Goal: Information Seeking & Learning: Learn about a topic

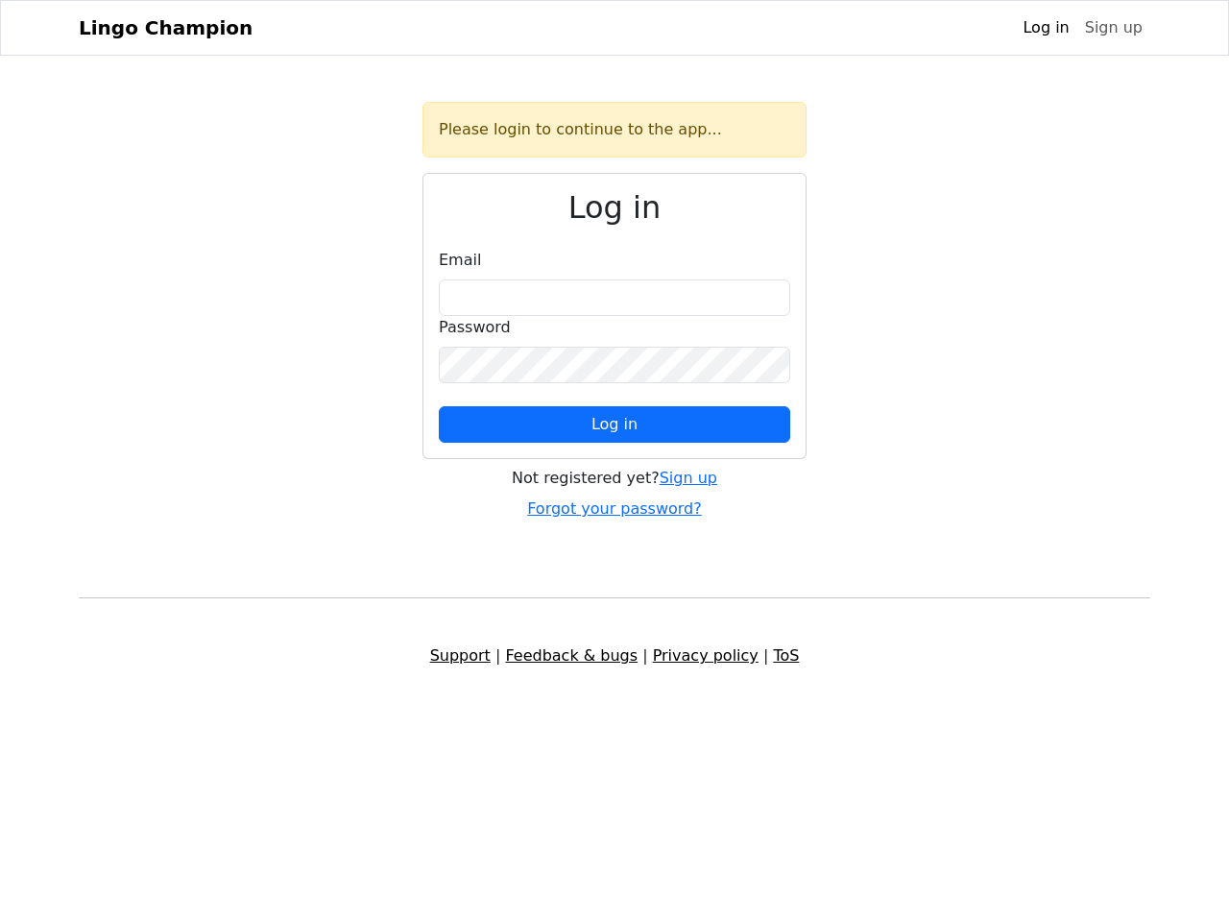
click at [615, 425] on span "Log in" at bounding box center [615, 424] width 46 height 18
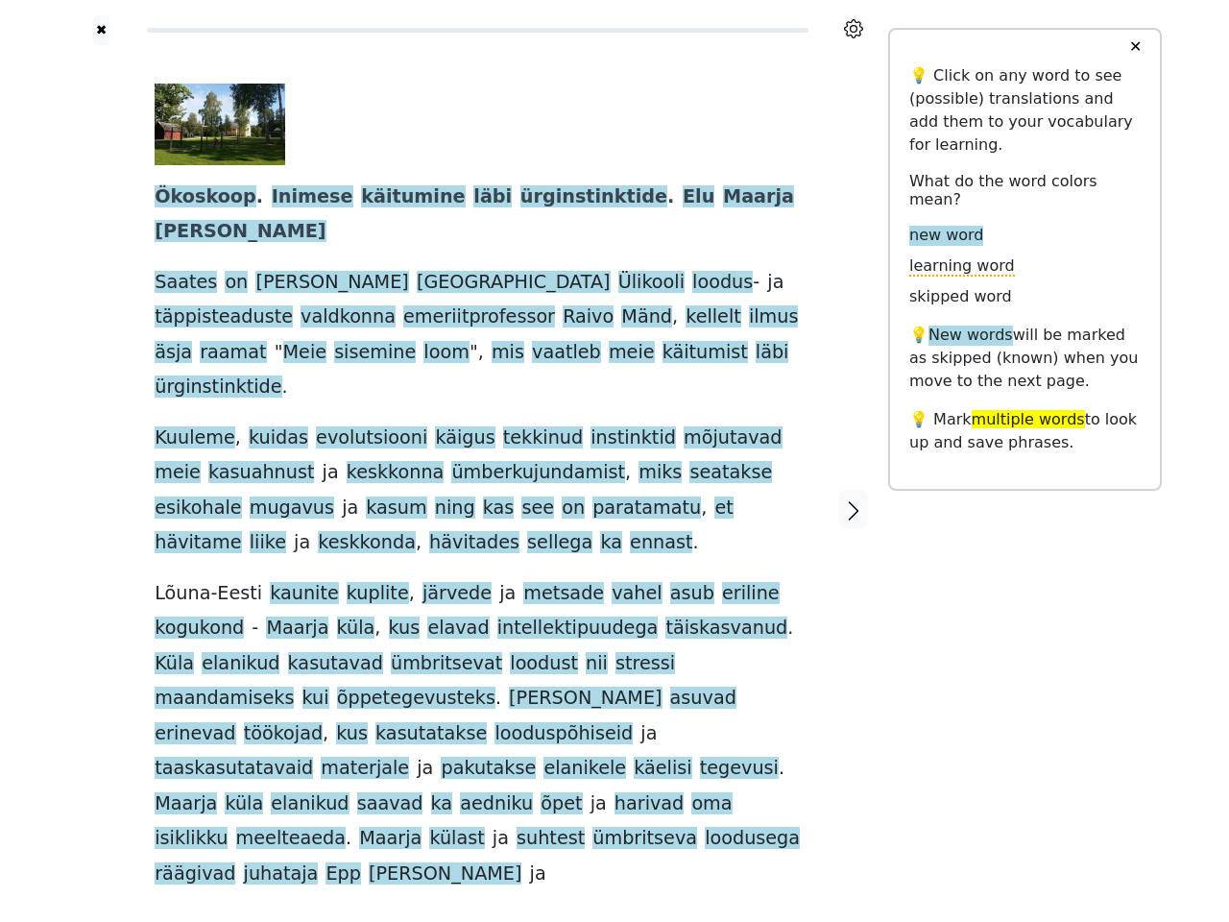
click at [615, 461] on div "Ökoskoop . Inimese käitumine läbi ürginstinktide . Elu Maarja külas Saates on k…" at bounding box center [478, 488] width 646 height 808
click at [854, 29] on icon at bounding box center [853, 28] width 19 height 19
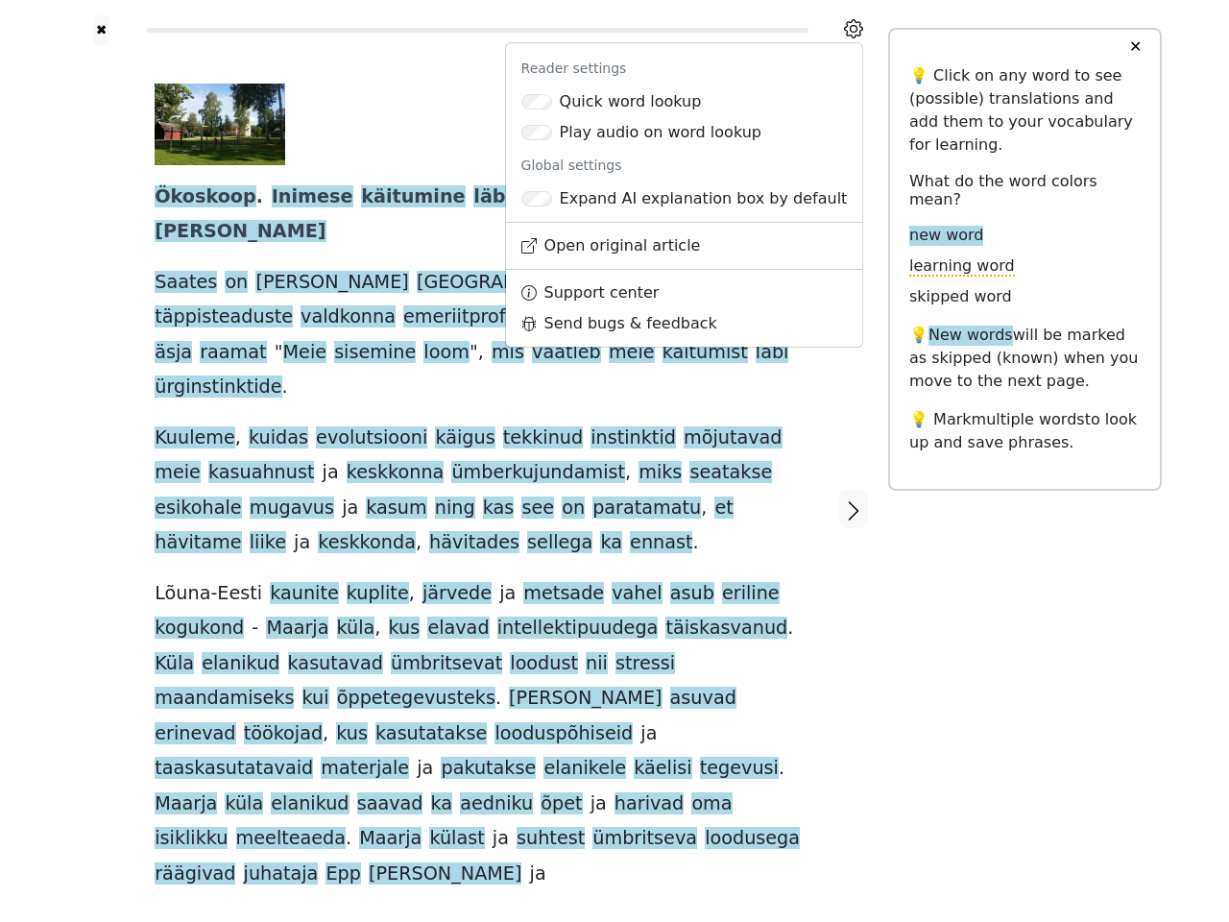
click at [101, 449] on div at bounding box center [101, 509] width 68 height 929
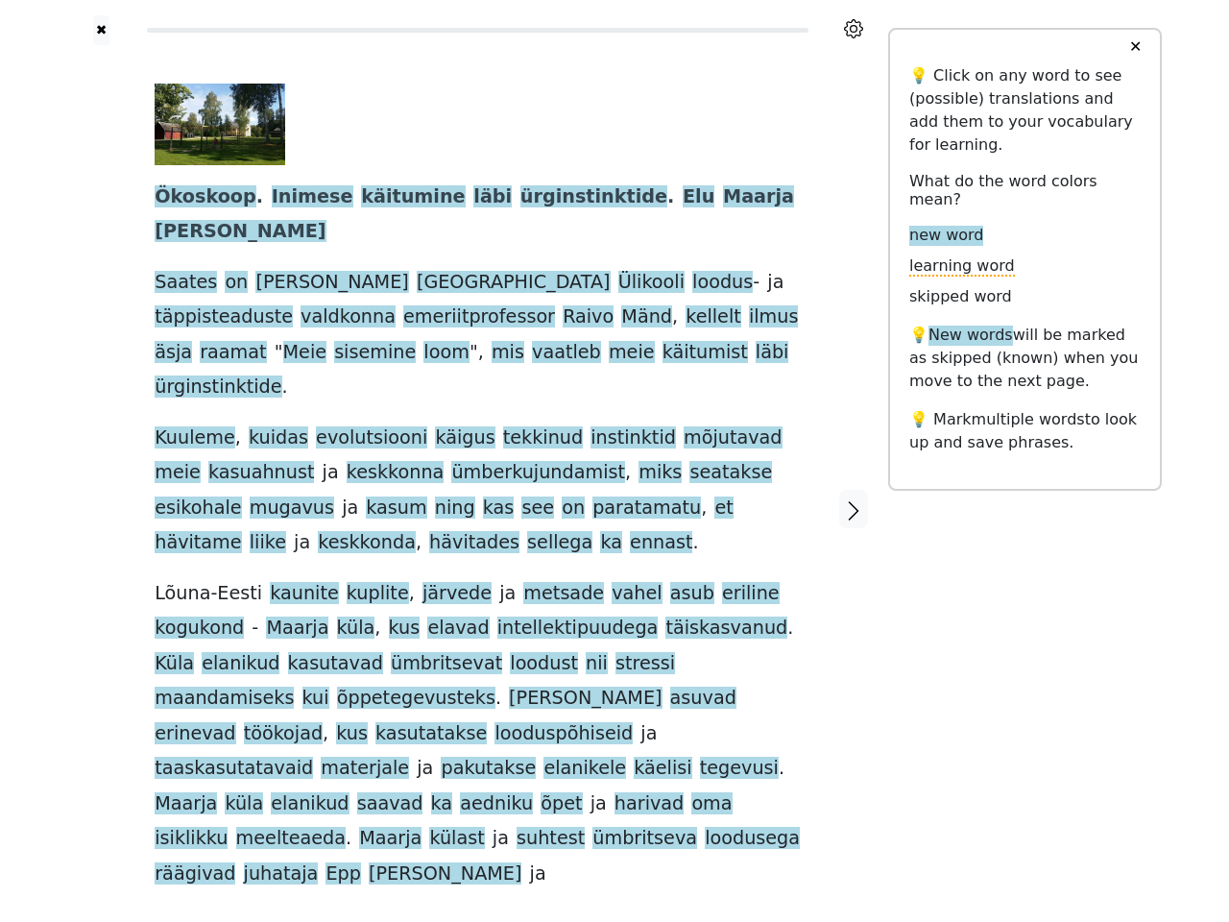
click at [593, 497] on span "paratamatu" at bounding box center [647, 509] width 109 height 24
click at [198, 198] on span "Ökoskoop" at bounding box center [206, 197] width 102 height 24
click at [288, 198] on span "Inimese" at bounding box center [313, 197] width 82 height 24
click at [372, 198] on span "käitumine" at bounding box center [413, 197] width 104 height 24
click at [474, 198] on span "läbi" at bounding box center [493, 197] width 38 height 24
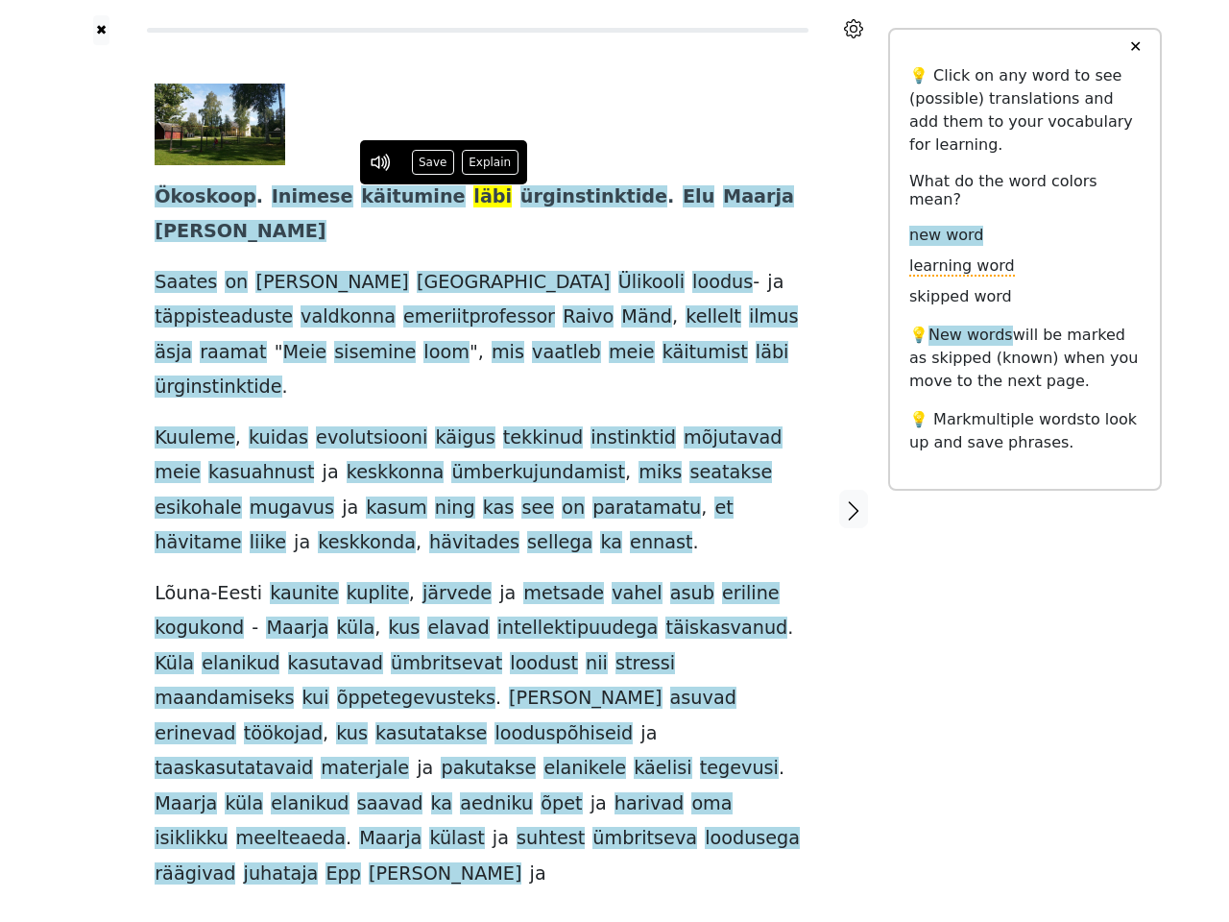
click at [522, 198] on span "ürginstinktide" at bounding box center [594, 197] width 147 height 24
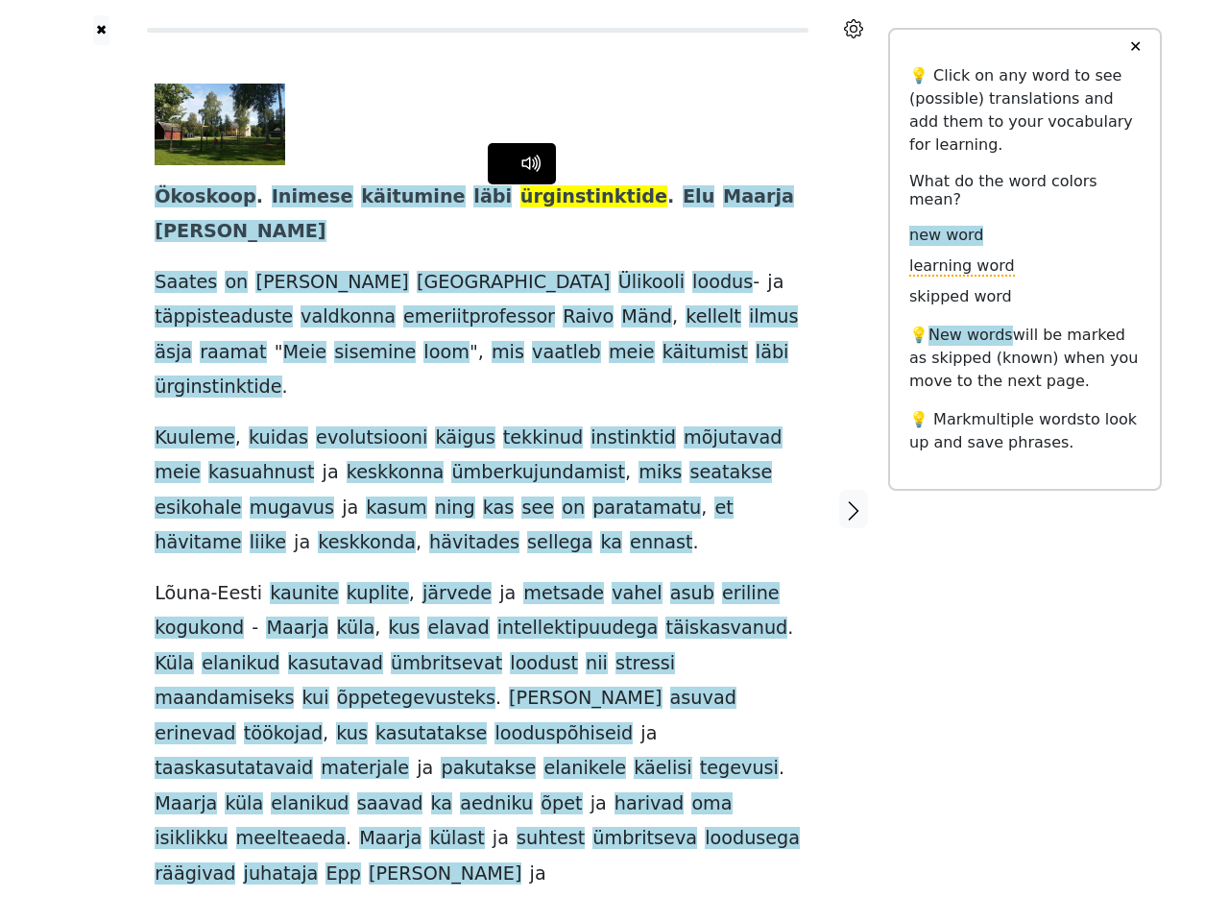
click at [683, 198] on span "Elu" at bounding box center [699, 197] width 32 height 24
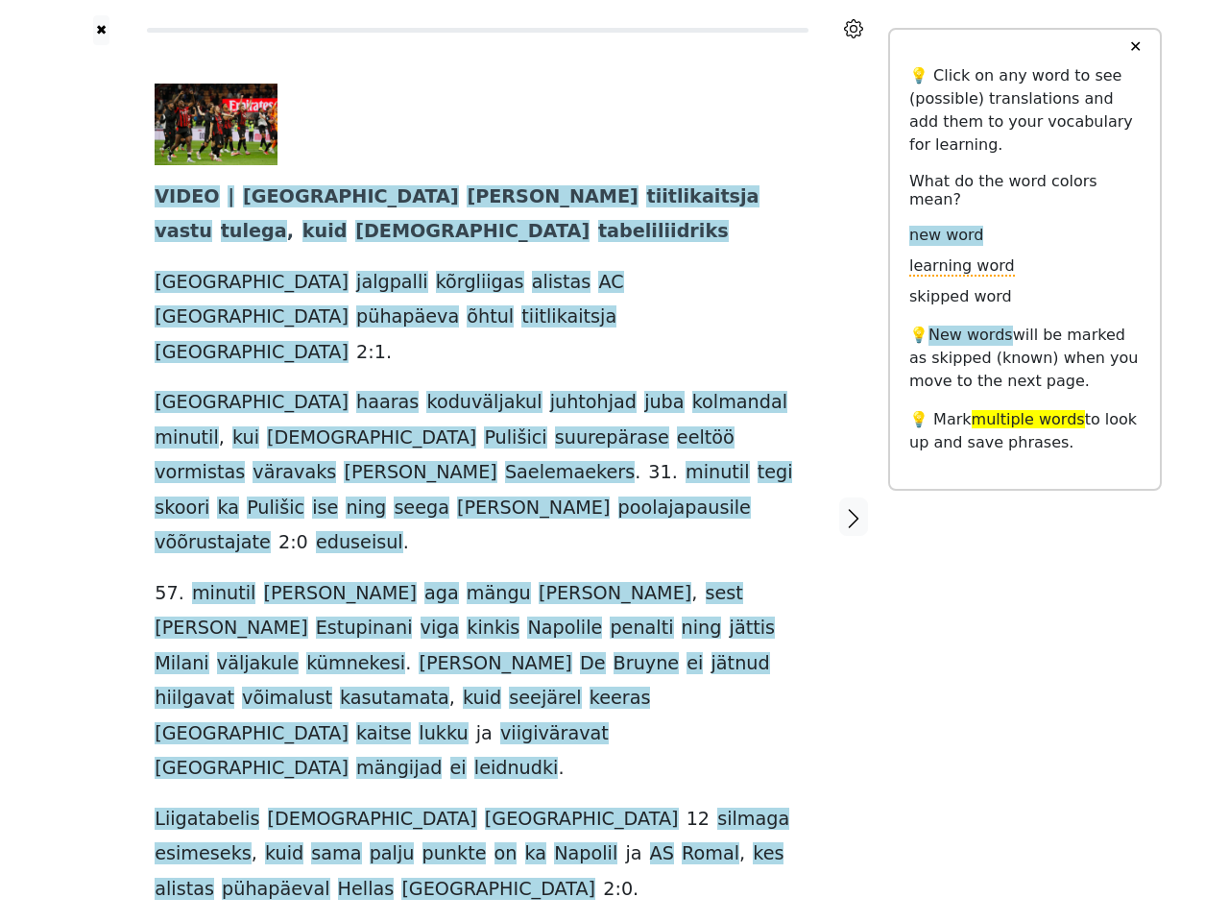
click at [615, 461] on div "VIDEO | Milan mängis tiitlikaitsja vastu tulega , kuid kerkis tabeliliidriks It…" at bounding box center [478, 495] width 646 height 823
click at [854, 29] on icon at bounding box center [853, 28] width 19 height 19
click at [101, 449] on div at bounding box center [101, 517] width 68 height 944
click at [477, 449] on div "VIDEO | Milan mängis tiitlikaitsja vastu tulega , kuid kerkis tabeliliidriks It…" at bounding box center [478, 495] width 646 height 823
click at [182, 198] on span "VIDEO" at bounding box center [187, 197] width 64 height 24
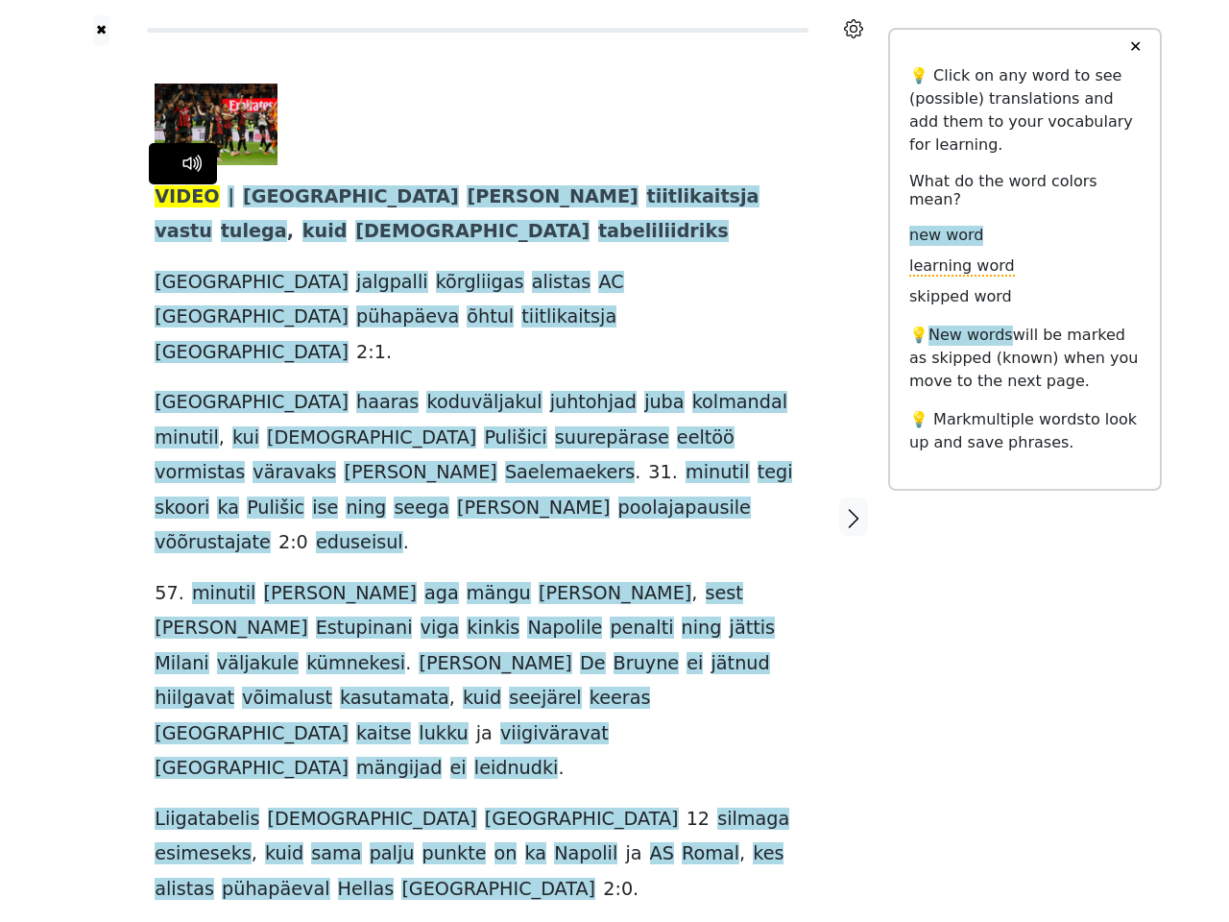
click at [255, 198] on span "Milan" at bounding box center [351, 197] width 216 height 24
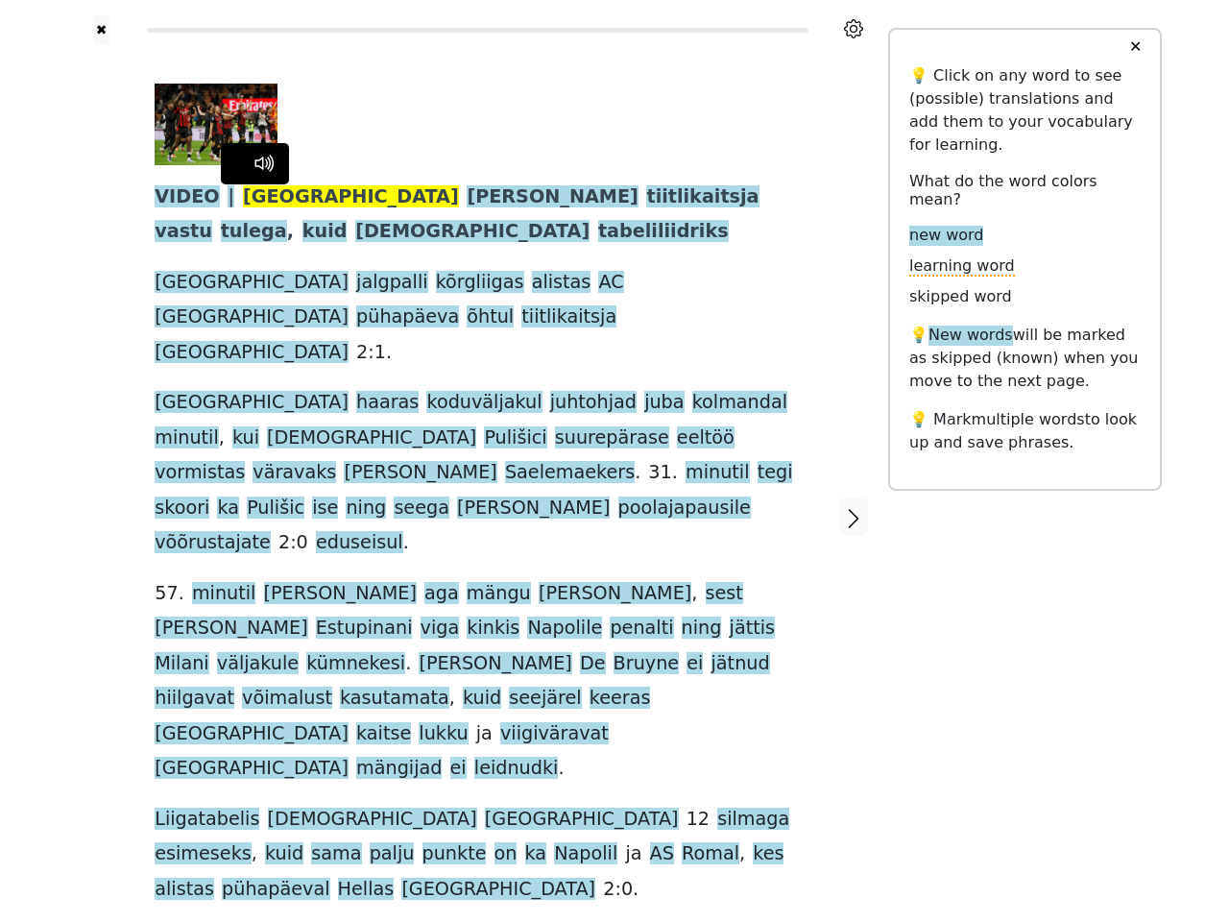
click at [467, 198] on span "mängis" at bounding box center [552, 197] width 171 height 24
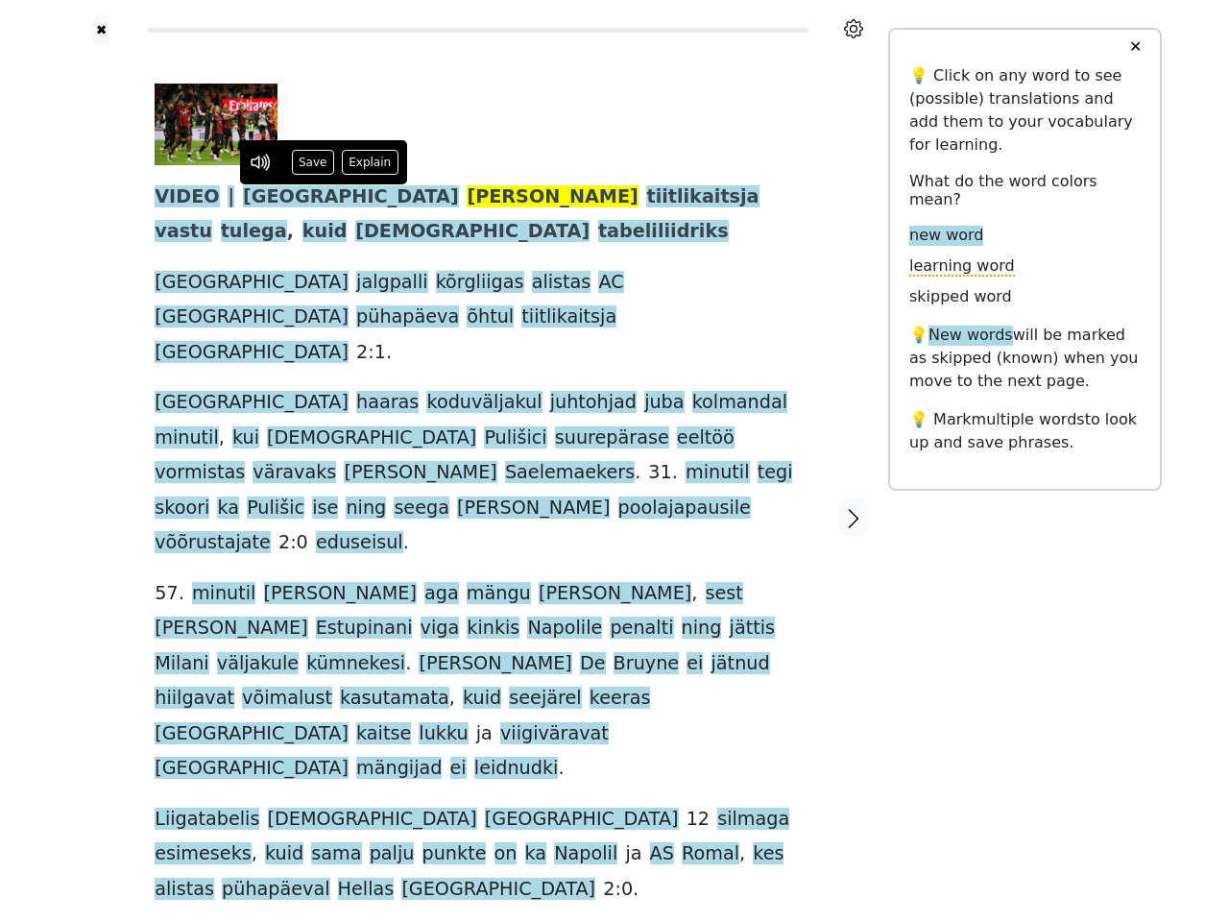
click at [646, 198] on span "tiitlikaitsja" at bounding box center [702, 197] width 112 height 24
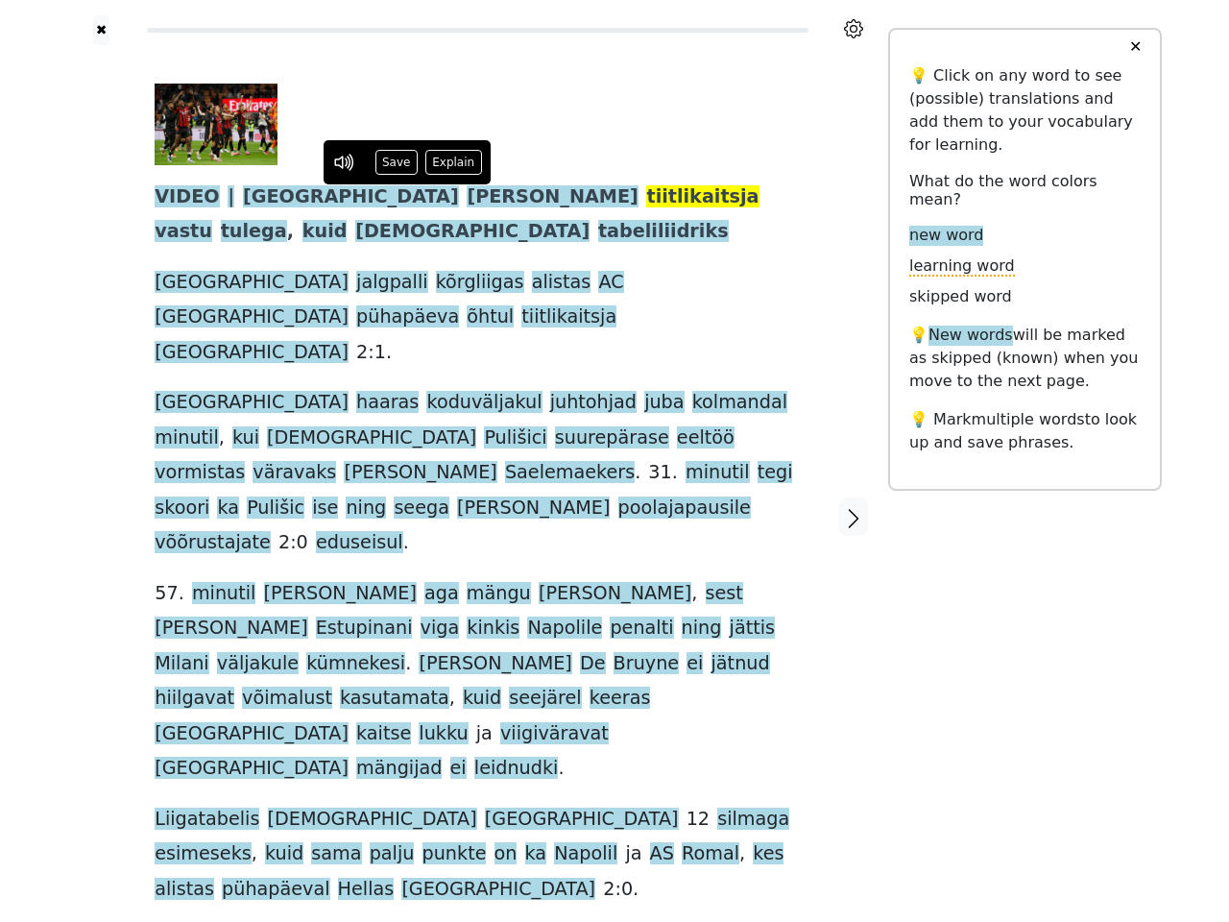
click at [212, 220] on span "vastu" at bounding box center [184, 232] width 58 height 24
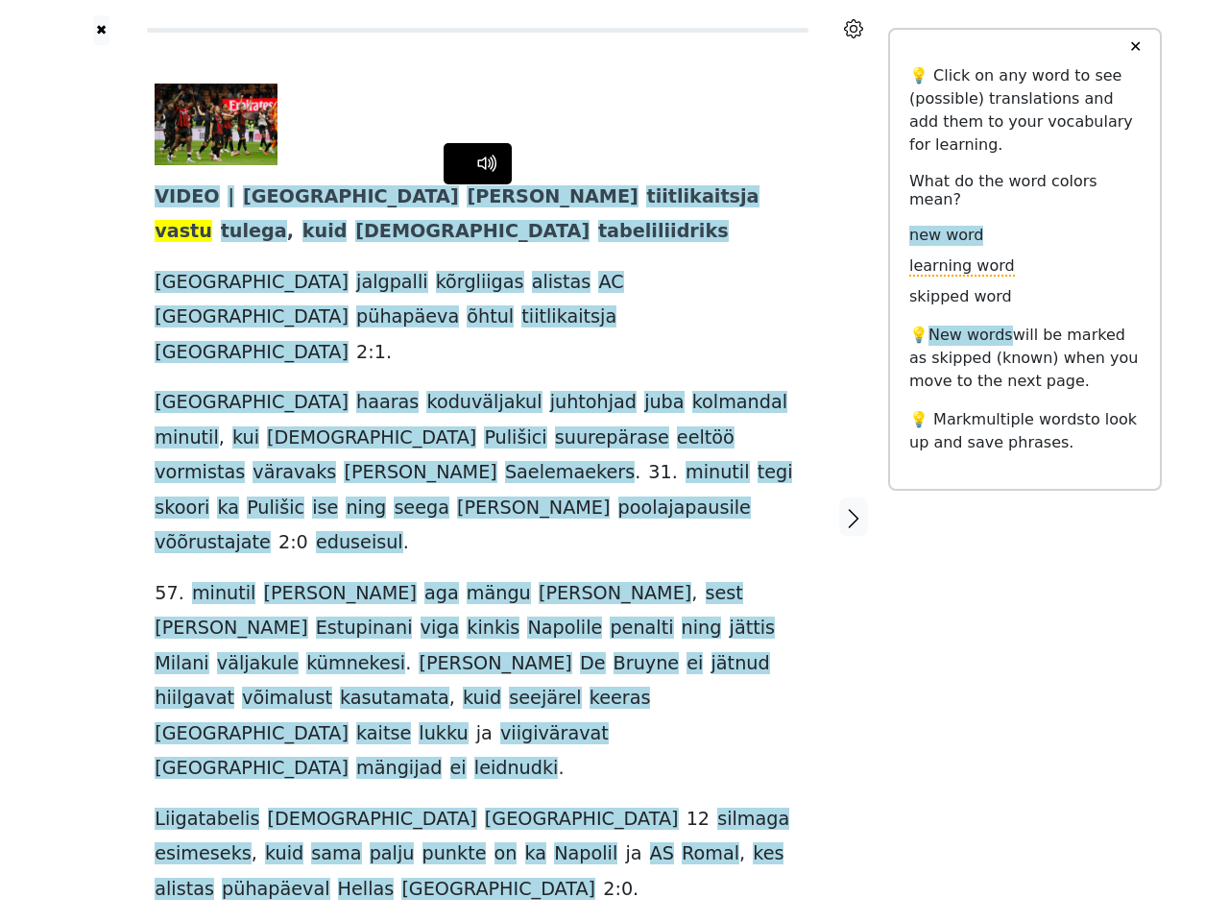
click at [287, 220] on span "tulega" at bounding box center [254, 232] width 66 height 24
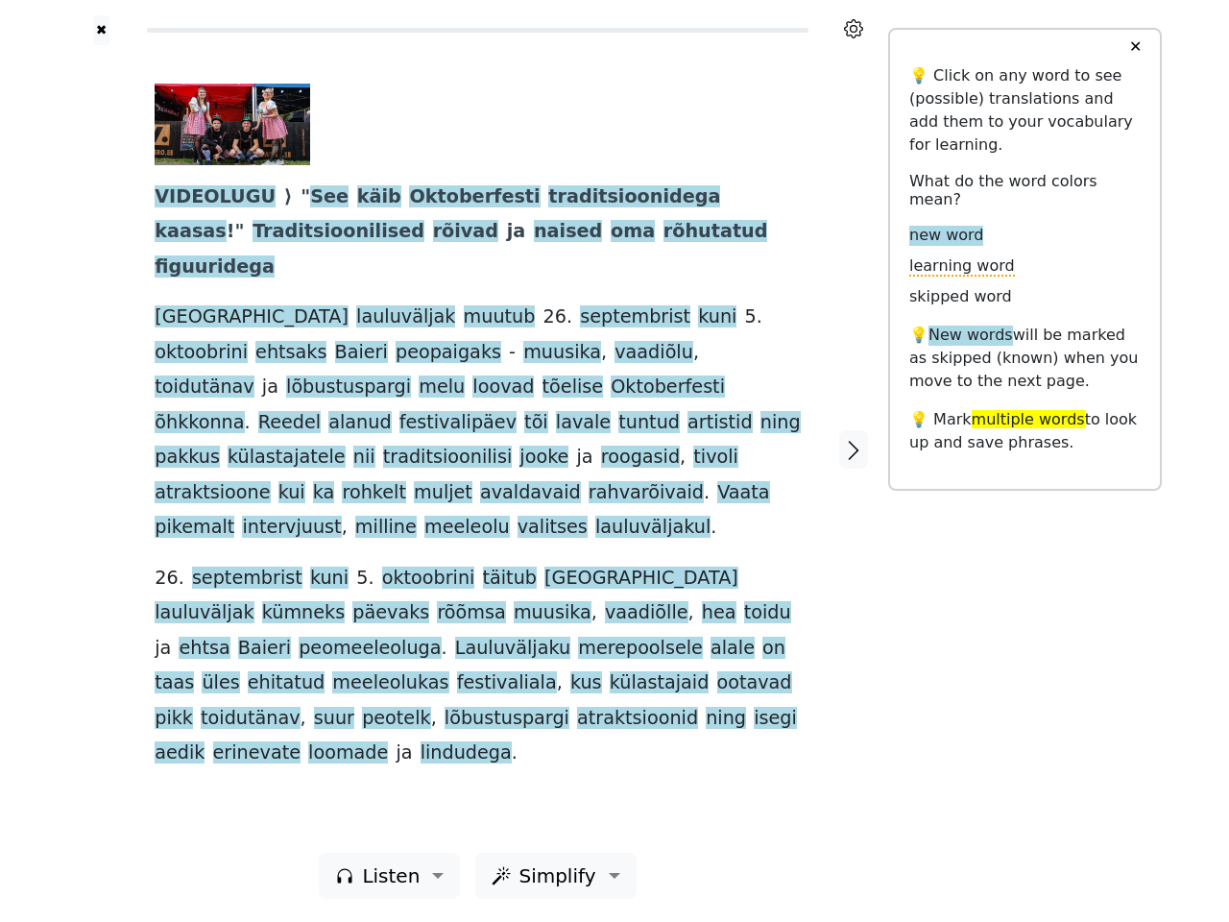
click at [615, 461] on div "VIDEOLUGU ⟩ " See käib Oktoberfesti traditsioonidega kaasas ! " Traditsioonilis…" at bounding box center [478, 428] width 646 height 688
click at [854, 29] on icon at bounding box center [853, 28] width 19 height 19
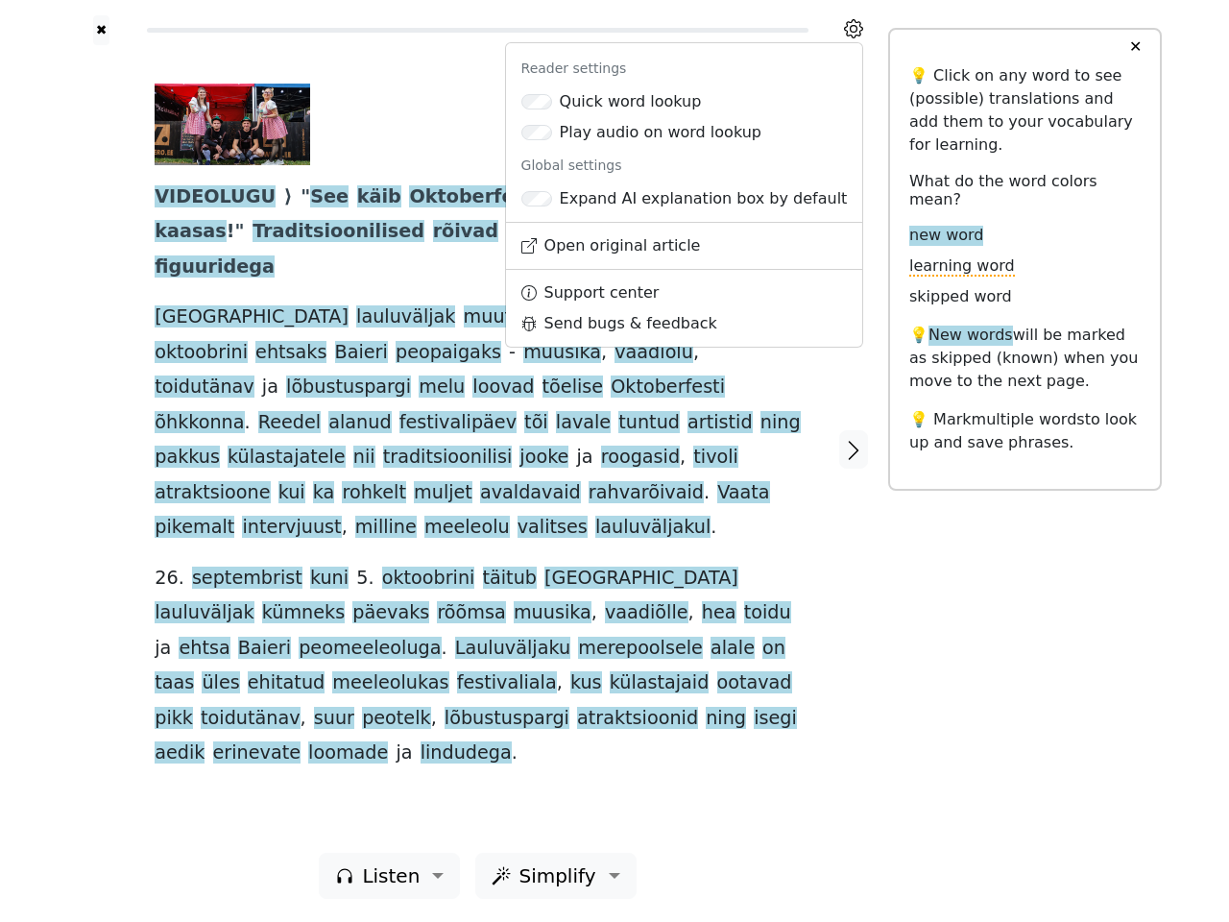
click at [101, 449] on div at bounding box center [101, 449] width 68 height 808
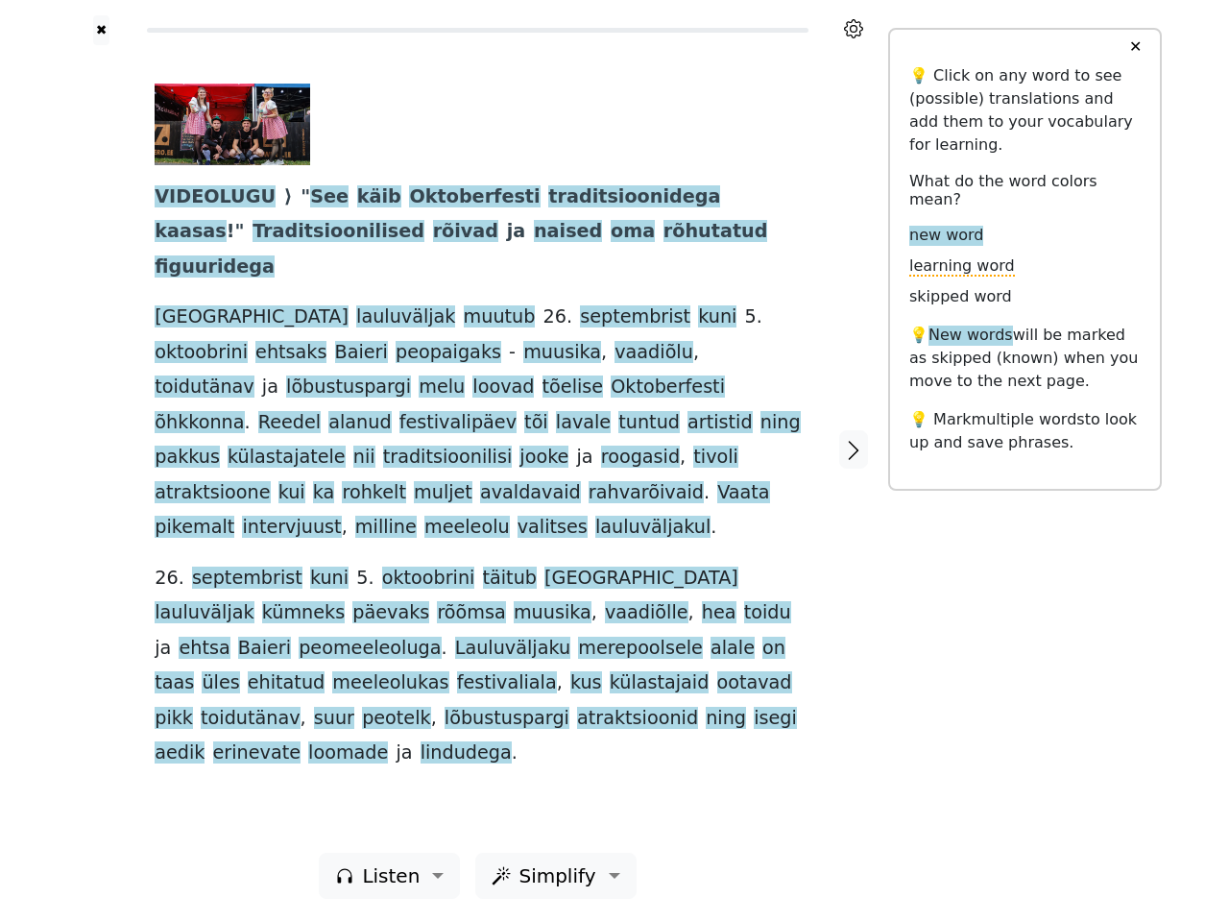
click at [596, 516] on span "lauluväljakul" at bounding box center [653, 528] width 115 height 24
click at [207, 198] on span "VIDEOLUGU" at bounding box center [215, 197] width 121 height 24
click at [310, 198] on span "See" at bounding box center [329, 197] width 38 height 24
click at [357, 198] on span "käib" at bounding box center [379, 197] width 44 height 24
click at [424, 198] on span "Oktoberfesti" at bounding box center [474, 197] width 131 height 24
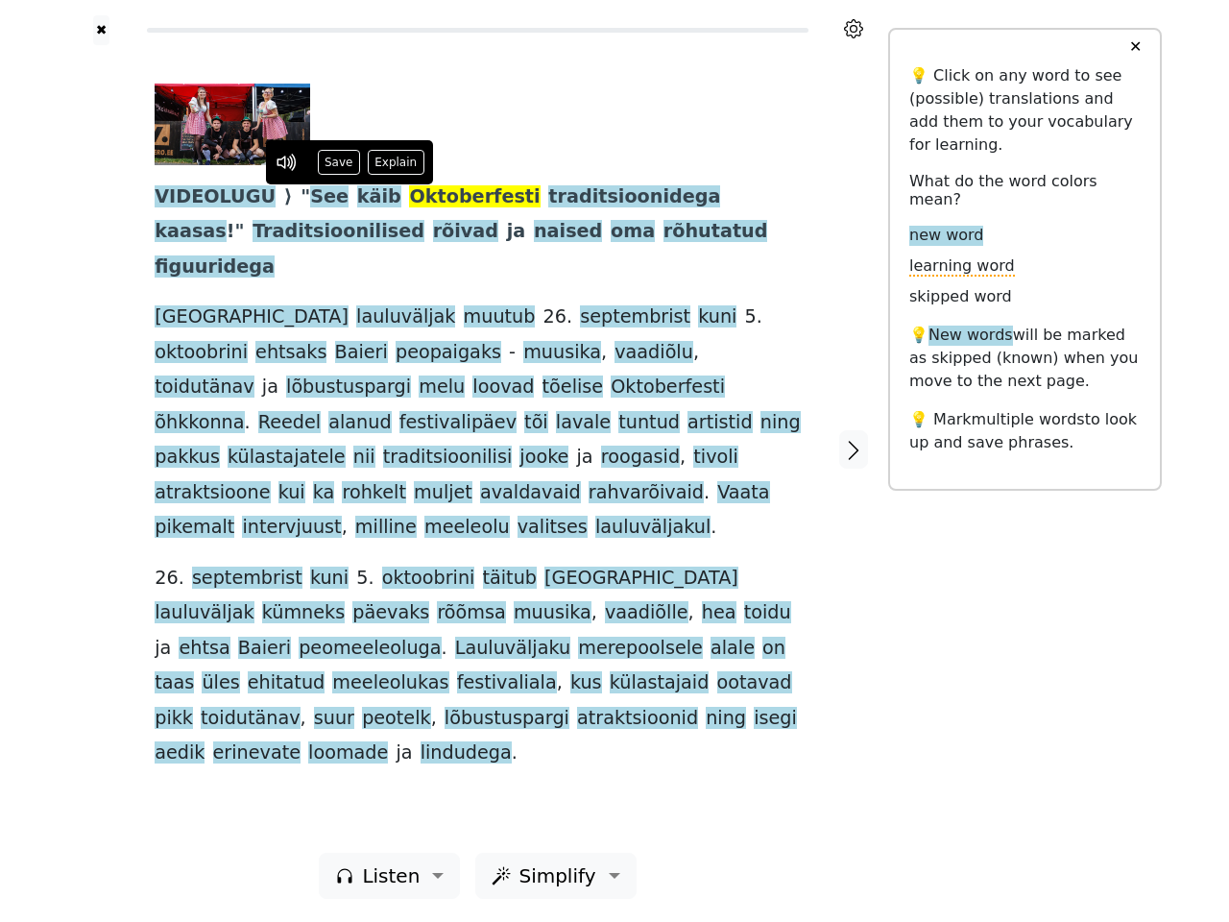
click at [557, 198] on span "traditsioonidega" at bounding box center [634, 197] width 172 height 24
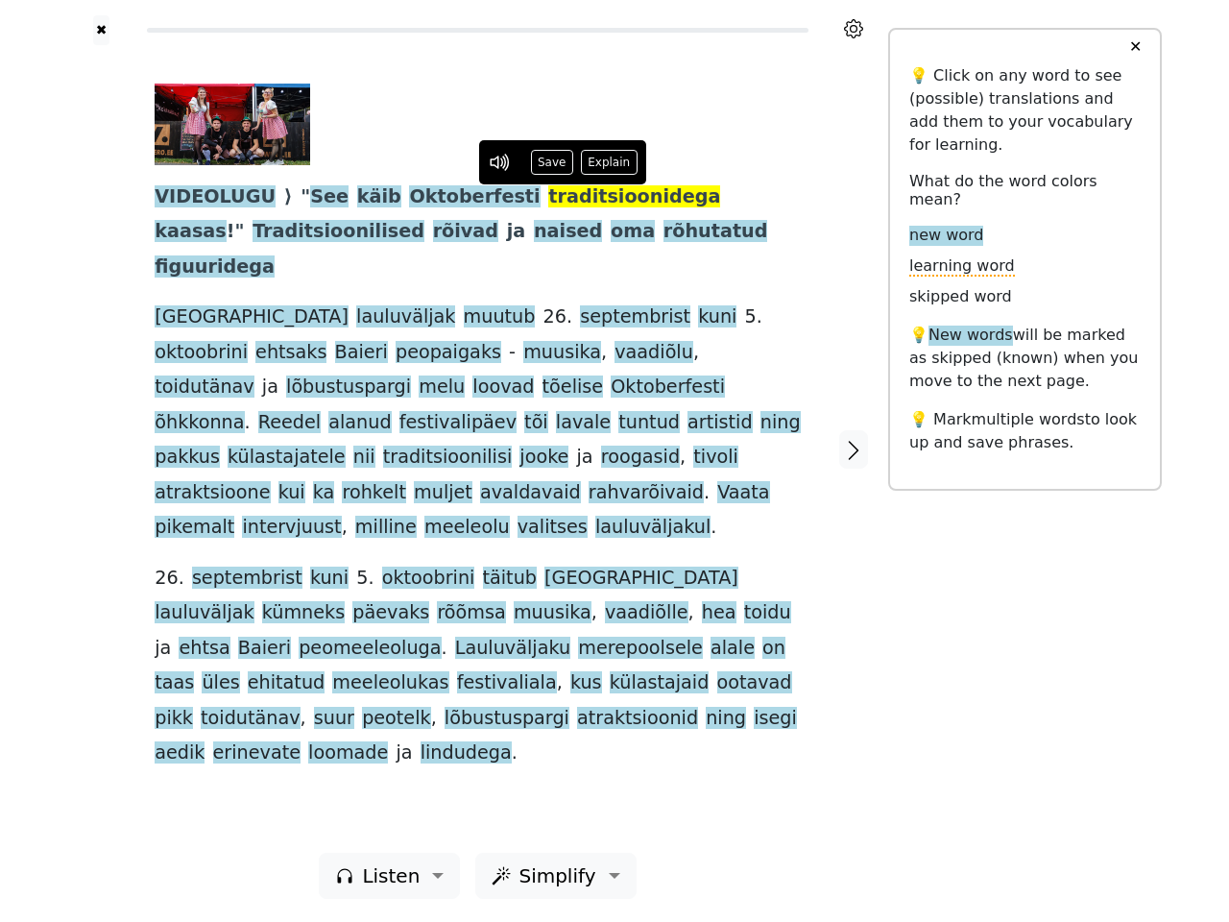
click at [226, 220] on span "kaasas" at bounding box center [190, 232] width 71 height 24
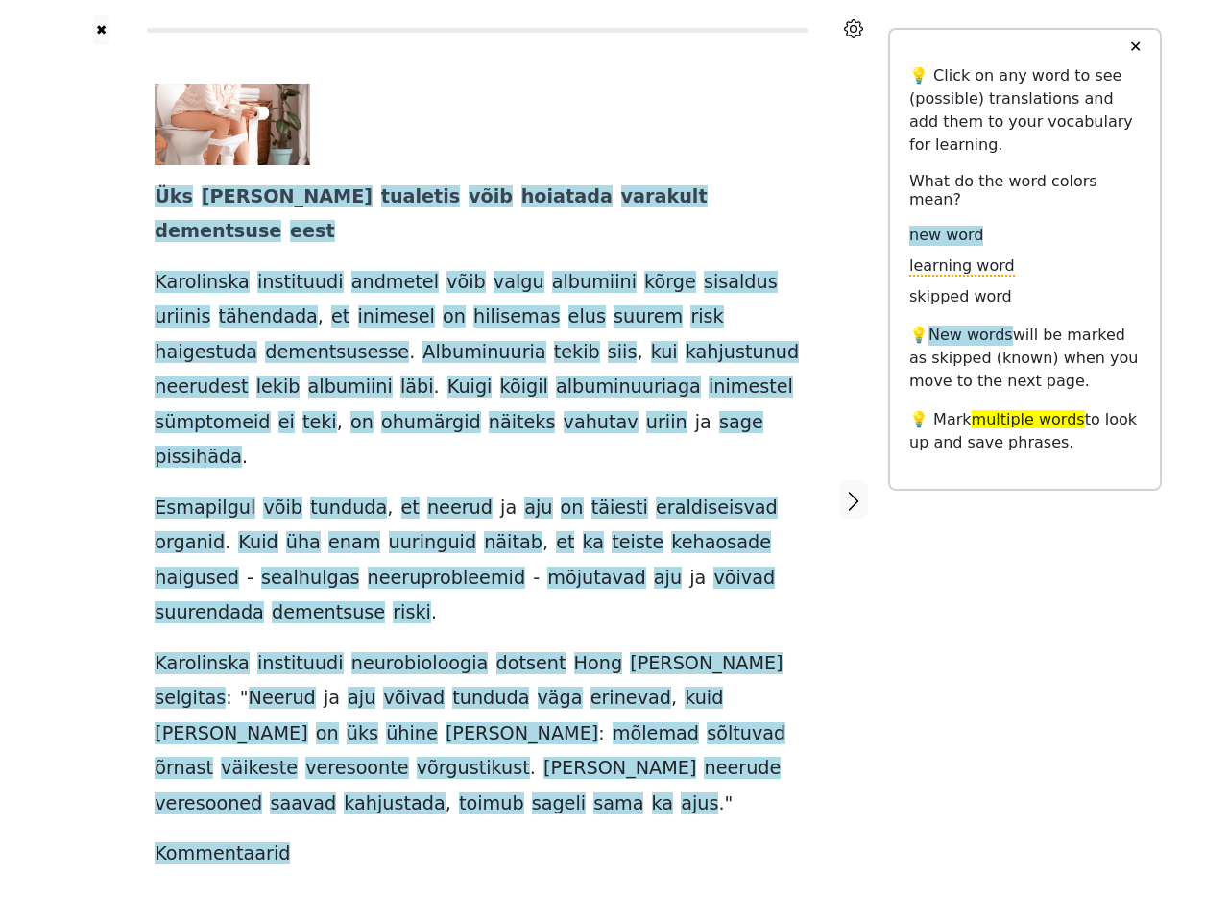
click at [671, 531] on span "kehaosade" at bounding box center [721, 543] width 100 height 24
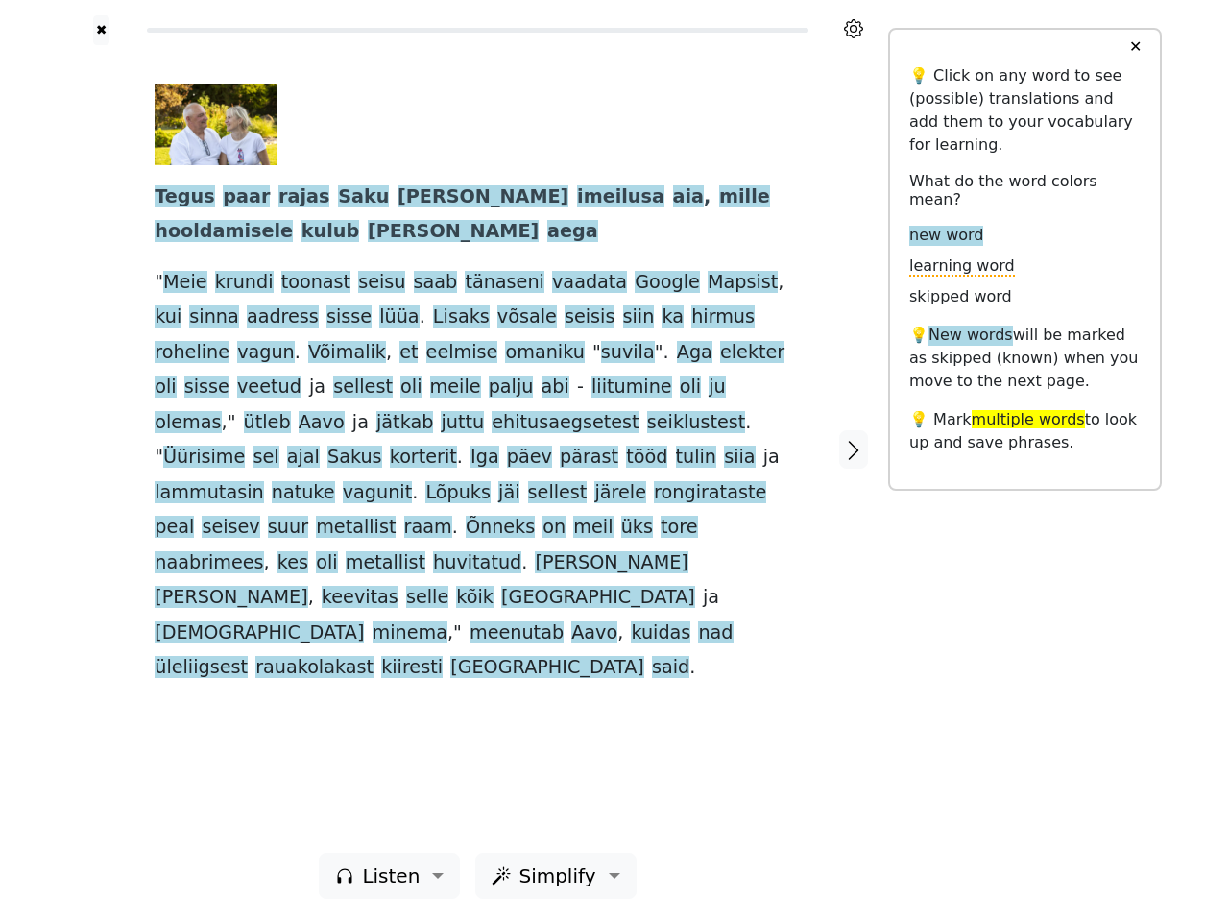
click at [520, 481] on span "jäi" at bounding box center [508, 493] width 21 height 24
click at [854, 29] on icon at bounding box center [853, 28] width 19 height 19
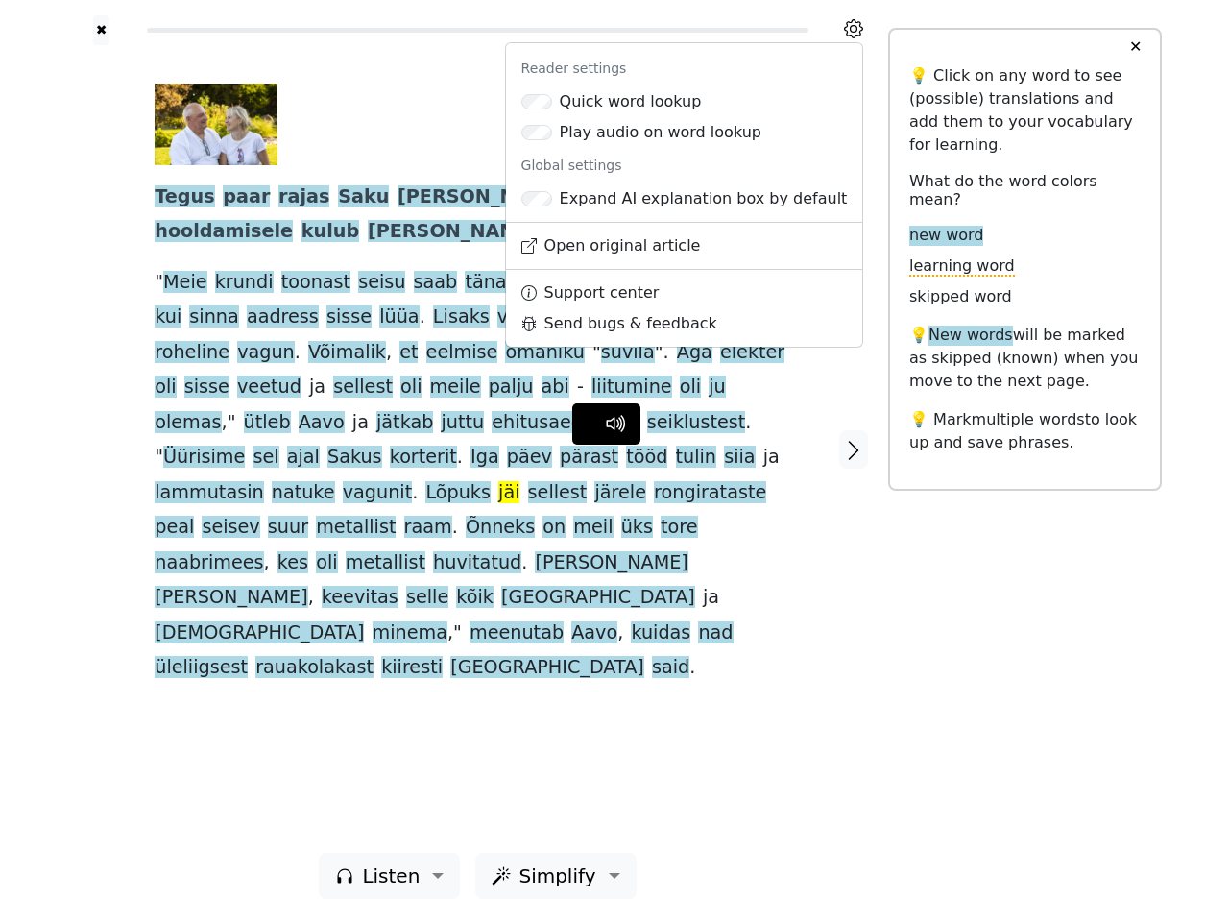
click at [101, 449] on div at bounding box center [101, 449] width 68 height 808
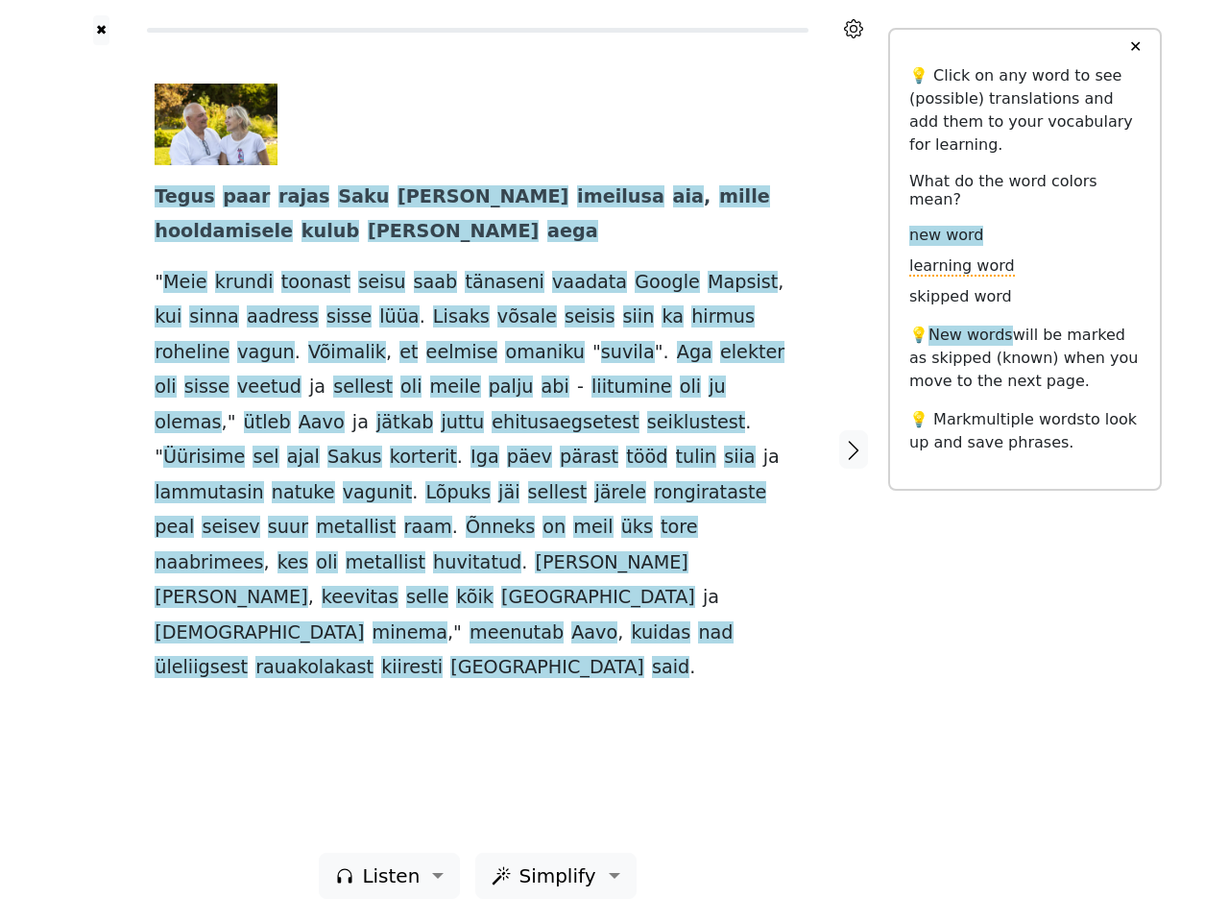
click at [412, 481] on span "vagunit" at bounding box center [377, 493] width 69 height 24
click at [180, 198] on span "Tegus" at bounding box center [185, 197] width 60 height 24
click at [231, 198] on span "paar" at bounding box center [246, 197] width 47 height 24
click at [279, 198] on span "rajas" at bounding box center [304, 197] width 51 height 24
click at [338, 198] on span "Saku" at bounding box center [363, 197] width 51 height 24
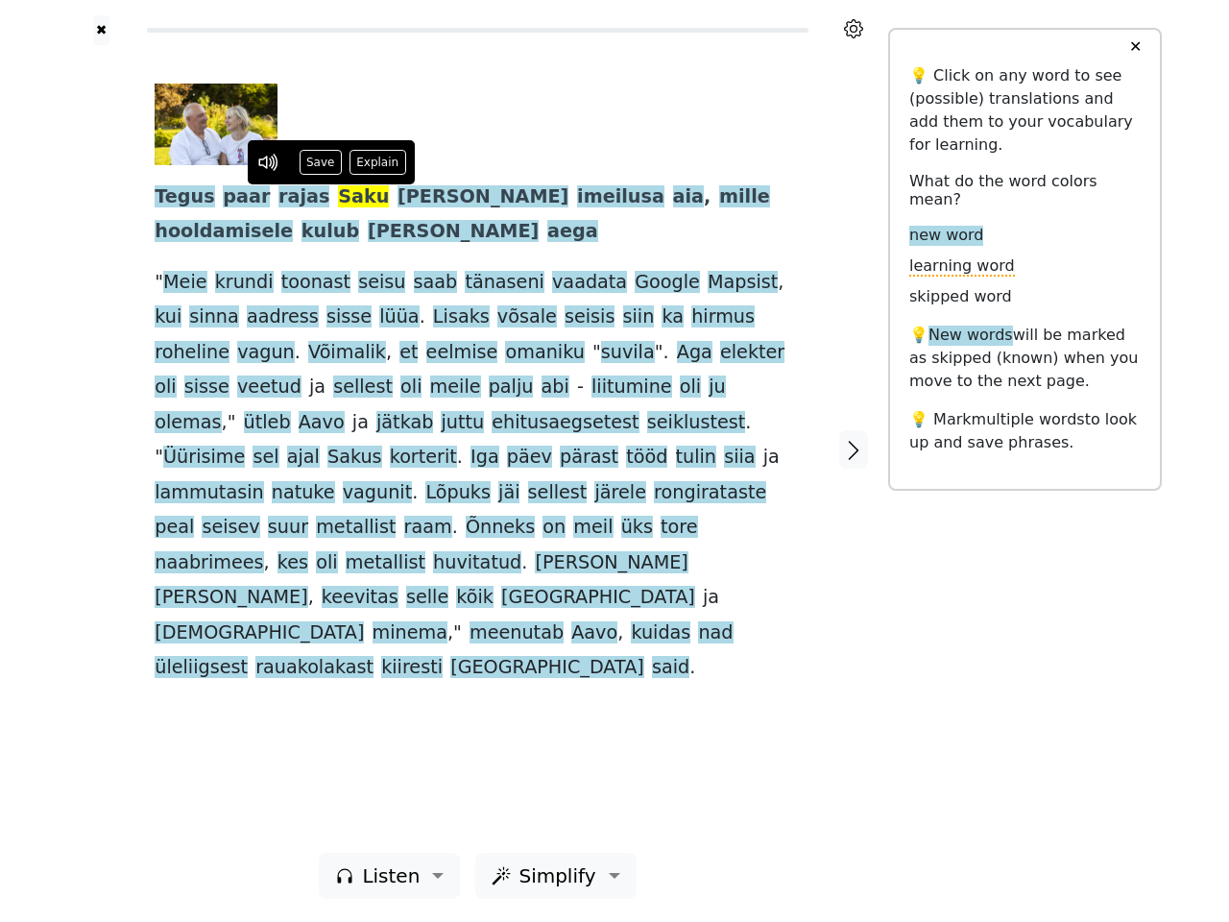
click at [398, 198] on span "[PERSON_NAME]" at bounding box center [483, 197] width 171 height 24
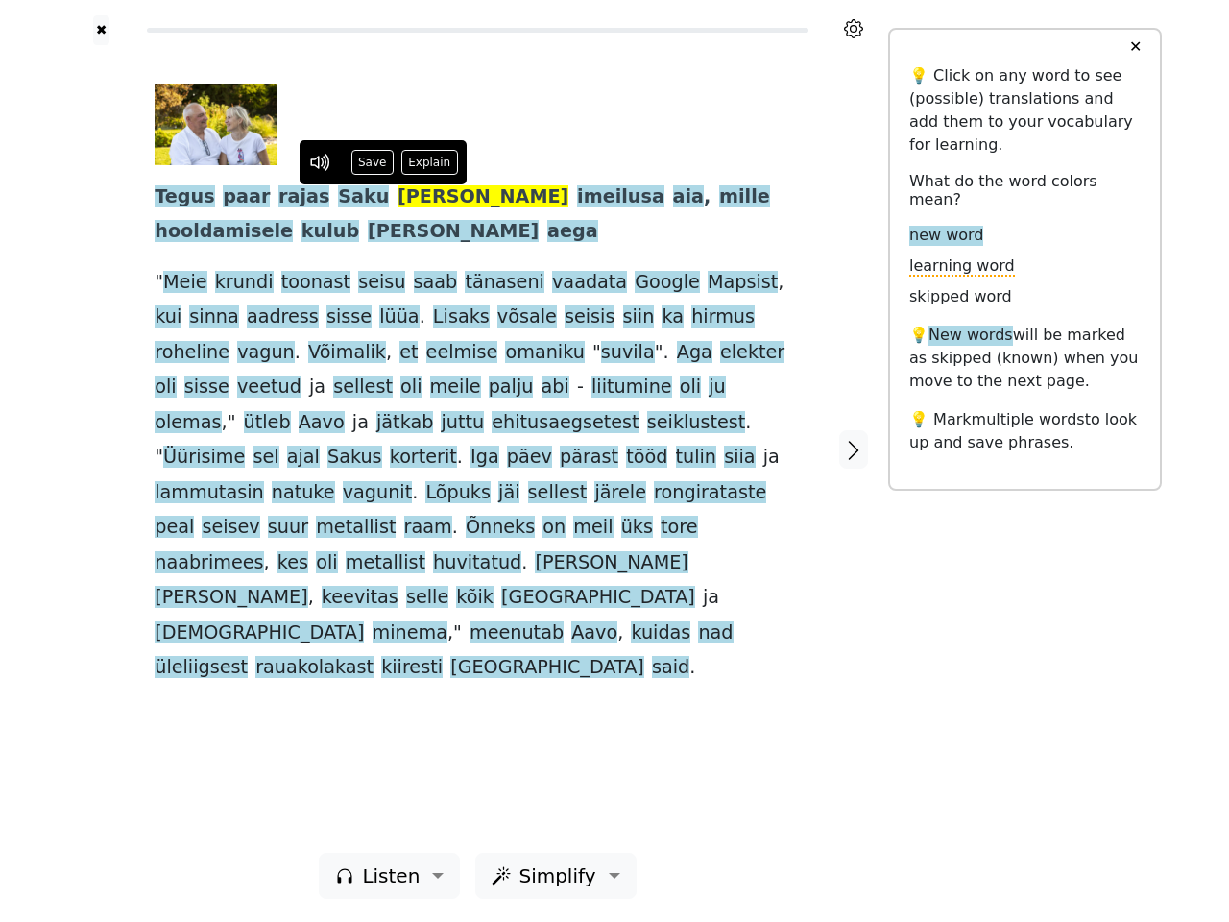
click at [577, 198] on span "imeilusa" at bounding box center [620, 197] width 87 height 24
